Goal: Information Seeking & Learning: Learn about a topic

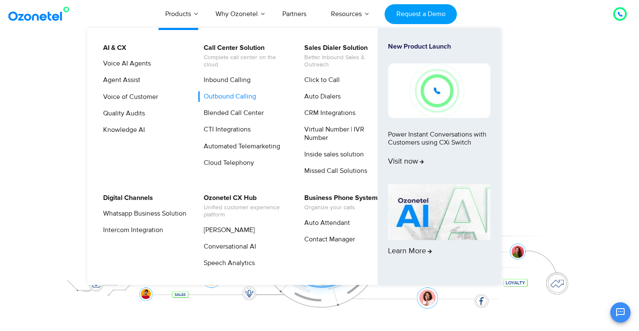
click at [243, 98] on link "Outbound Calling" at bounding box center [227, 96] width 59 height 11
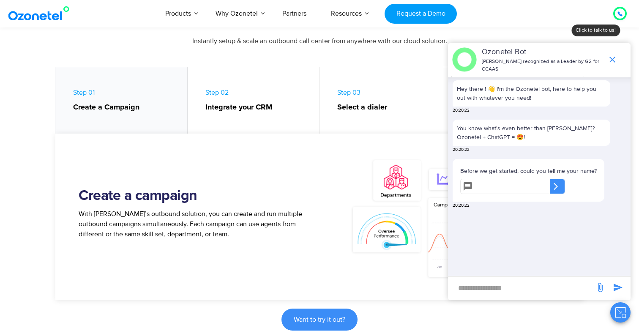
scroll to position [366, 0]
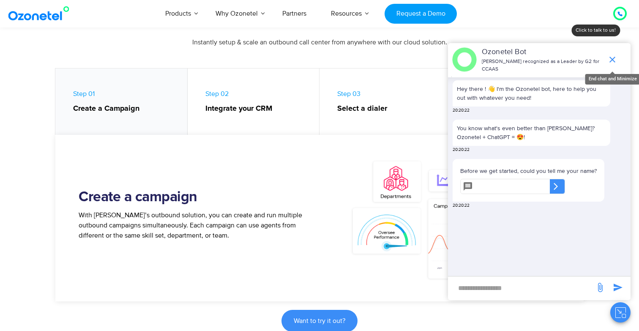
click at [613, 58] on icon "end chat or minimize" at bounding box center [612, 59] width 10 height 10
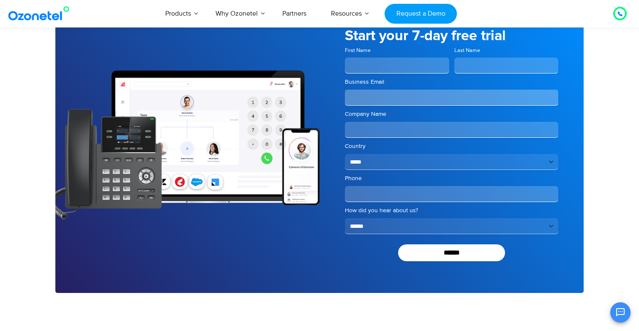
scroll to position [2092, 0]
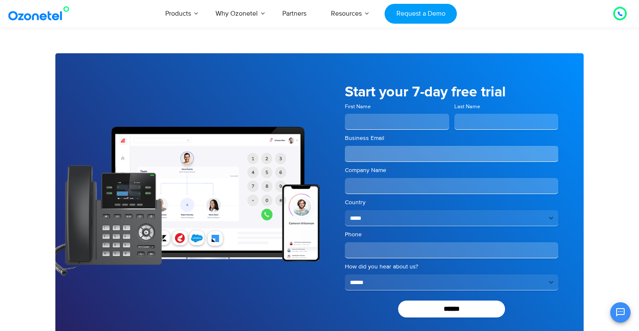
click at [367, 285] on select "**********" at bounding box center [451, 282] width 213 height 16
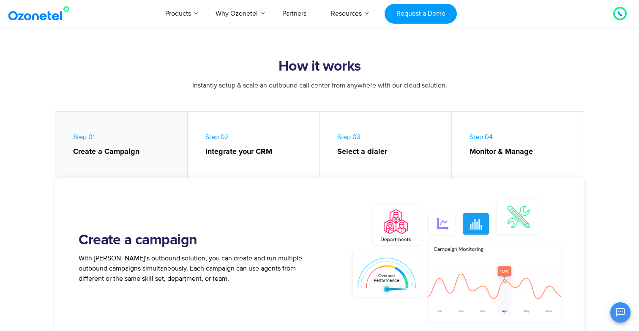
scroll to position [0, 0]
